Goal: Task Accomplishment & Management: Manage account settings

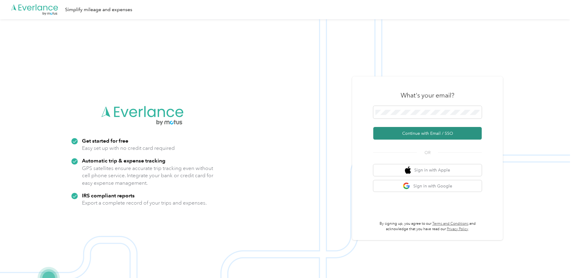
click at [408, 133] on button "Continue with Email / SSO" at bounding box center [427, 133] width 108 height 13
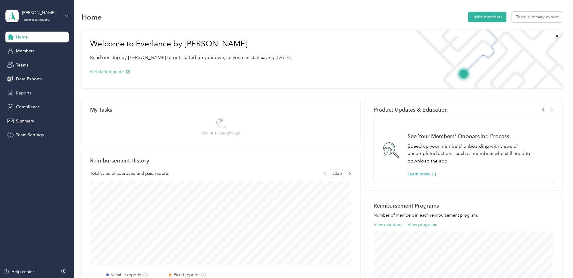
click at [22, 93] on span "Reports" at bounding box center [23, 93] width 15 height 6
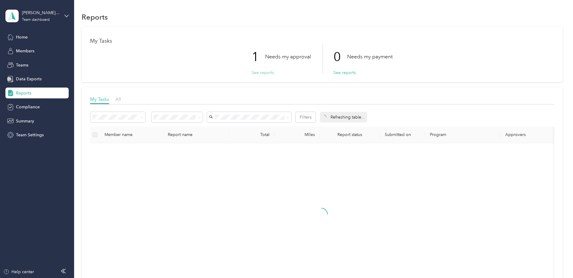
click at [263, 73] on button "See reports" at bounding box center [262, 73] width 22 height 6
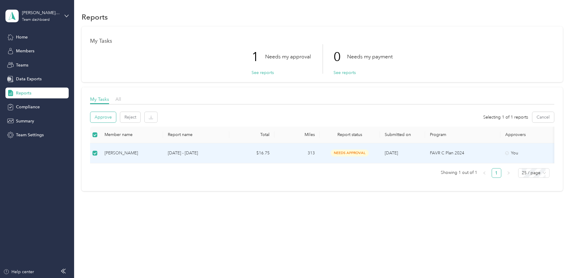
click at [109, 117] on button "Approve" at bounding box center [103, 117] width 26 height 11
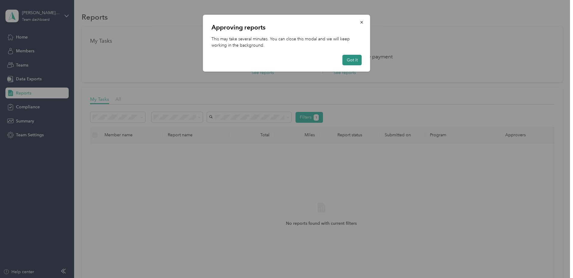
click at [352, 59] on button "Got it" at bounding box center [351, 60] width 19 height 11
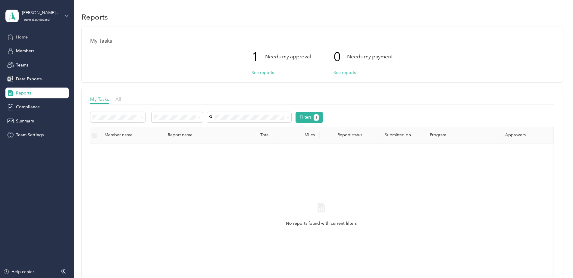
click at [23, 36] on span "Home" at bounding box center [22, 37] width 12 height 6
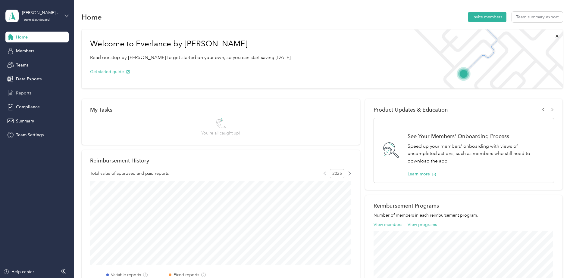
click at [24, 93] on span "Reports" at bounding box center [23, 93] width 15 height 6
